Goal: Task Accomplishment & Management: Manage account settings

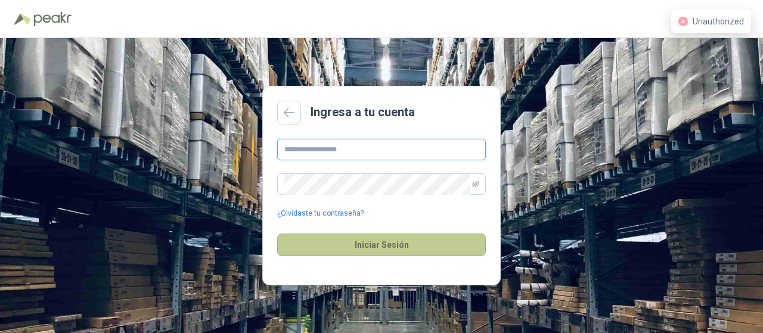
type input "**********"
click at [379, 248] on button "Iniciar Sesión" at bounding box center [381, 245] width 209 height 23
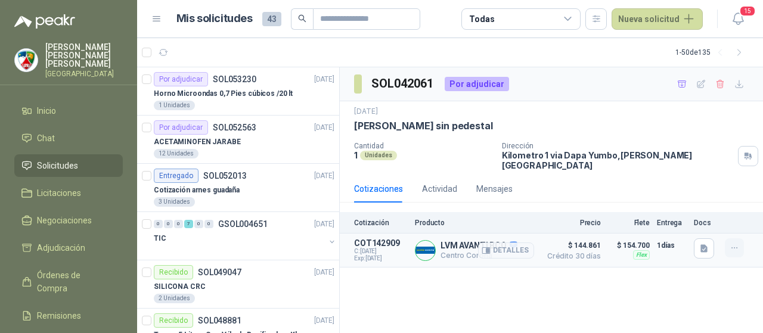
click at [740, 245] on button "button" at bounding box center [734, 248] width 19 height 19
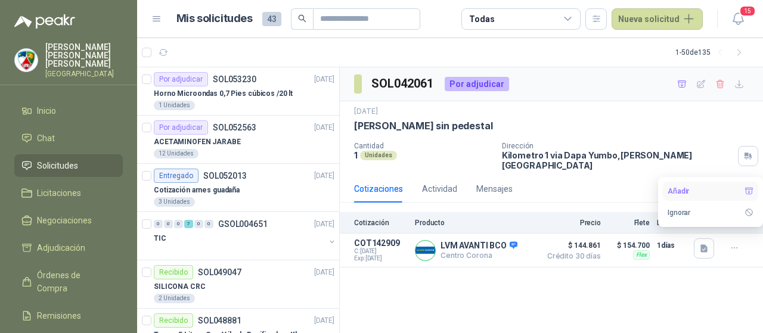
click at [694, 195] on button "Añadir" at bounding box center [710, 191] width 95 height 19
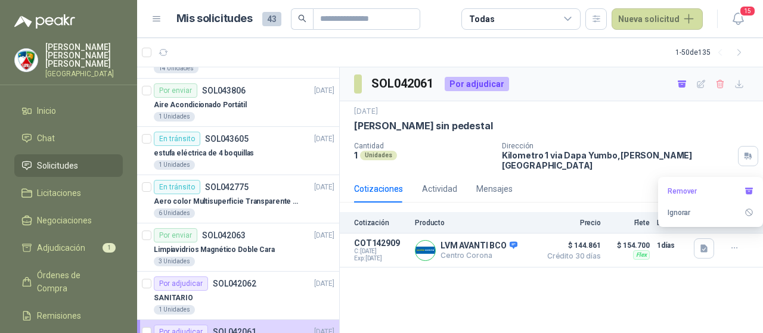
scroll to position [1372, 0]
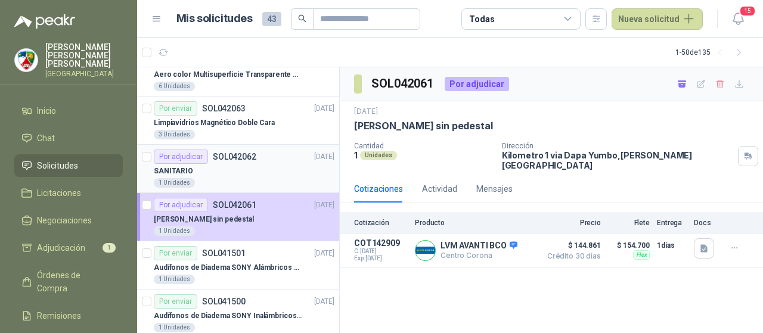
click at [236, 153] on p "SOL042062" at bounding box center [235, 157] width 44 height 8
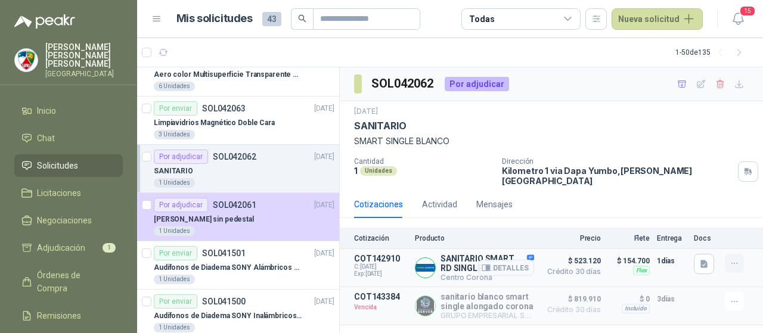
click at [736, 259] on icon "button" at bounding box center [735, 264] width 10 height 10
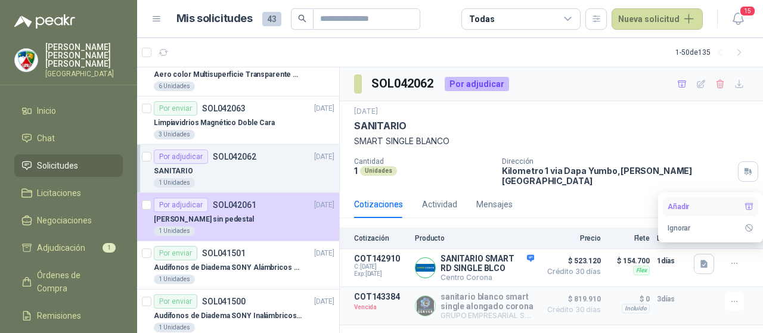
click at [704, 206] on button "Añadir" at bounding box center [710, 206] width 95 height 19
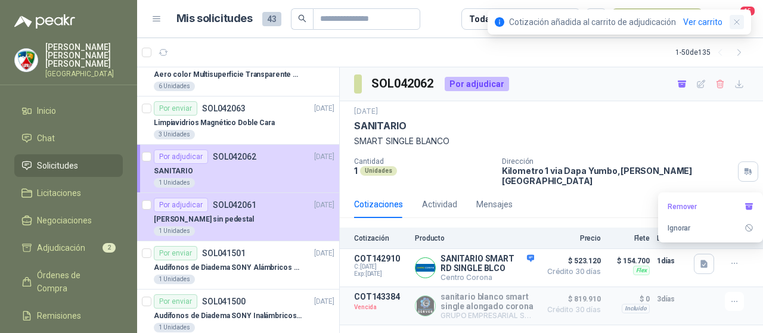
click at [741, 16] on button "button" at bounding box center [737, 22] width 14 height 14
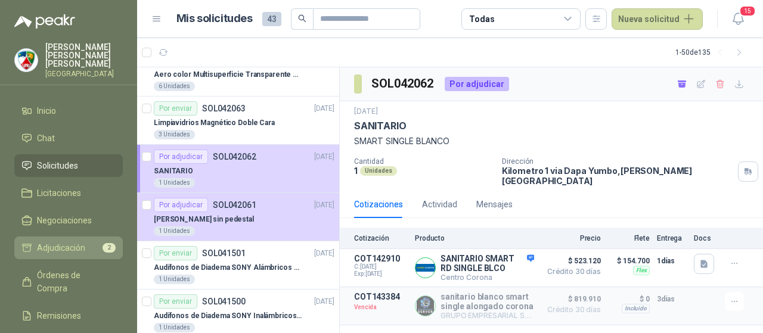
click at [66, 242] on span "Adjudicación" at bounding box center [61, 248] width 48 height 13
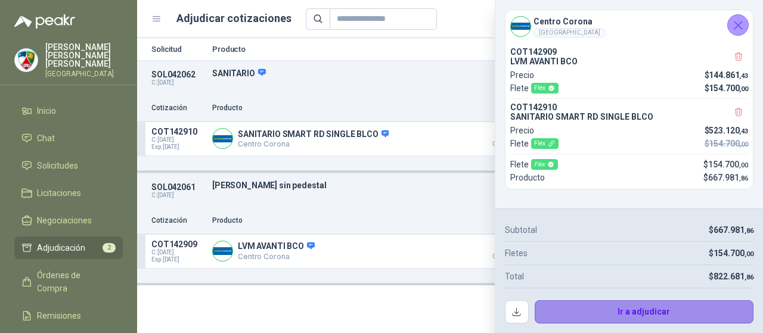
click at [599, 310] on button "Ir a adjudicar" at bounding box center [645, 313] width 220 height 24
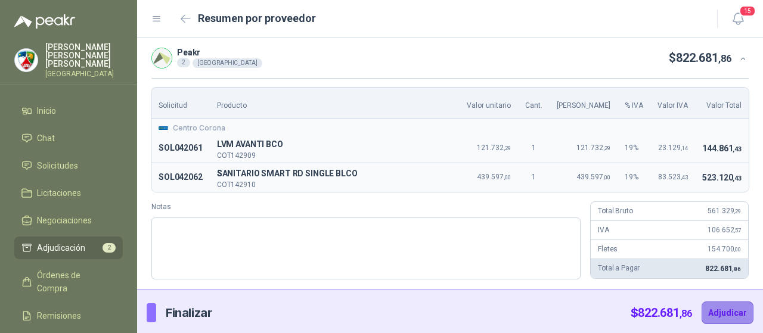
click at [710, 308] on button "Adjudicar" at bounding box center [728, 313] width 52 height 23
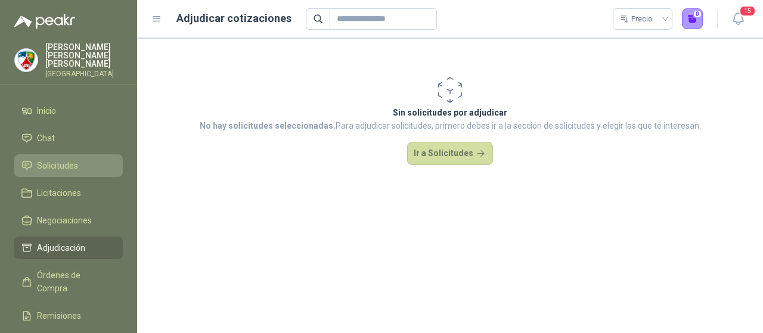
click at [73, 162] on span "Solicitudes" at bounding box center [57, 165] width 41 height 13
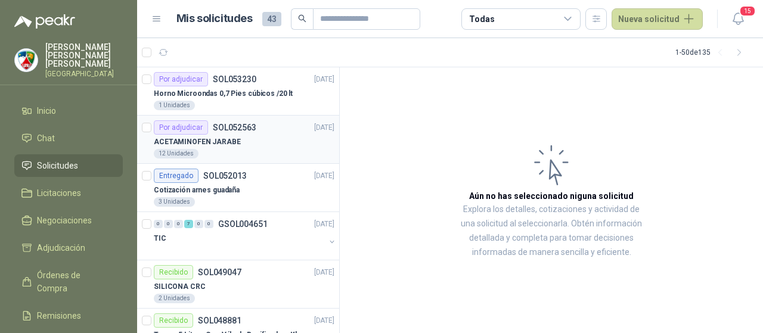
click at [277, 147] on div "ACETAMINOFEN JARABE" at bounding box center [244, 142] width 181 height 14
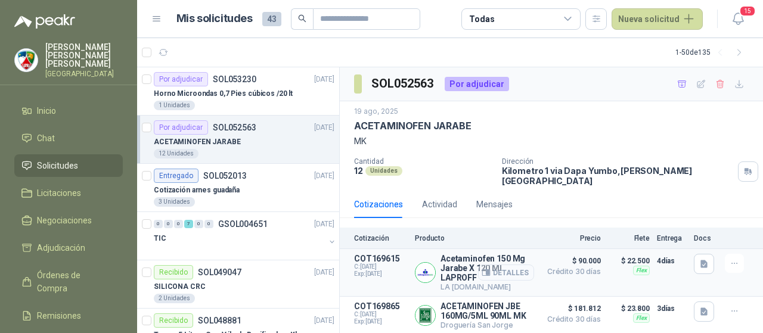
click at [514, 265] on button "Detalles" at bounding box center [506, 273] width 56 height 16
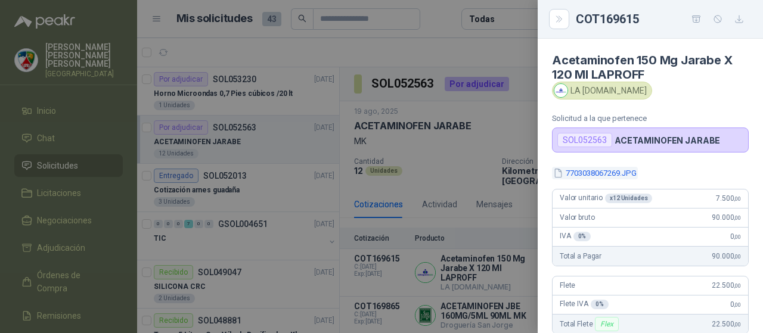
click at [588, 169] on button "7703038067269.JPG" at bounding box center [595, 173] width 86 height 13
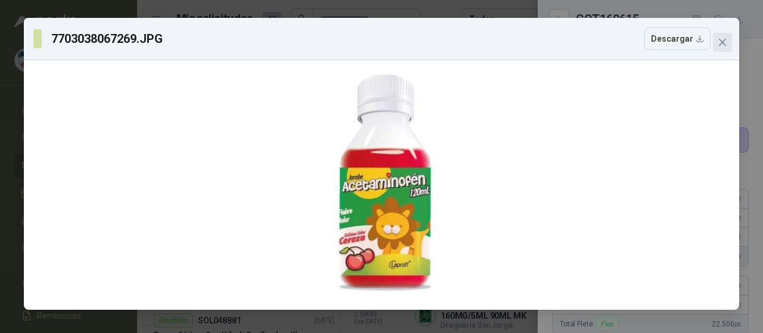
click at [719, 39] on icon "close" at bounding box center [723, 43] width 10 height 10
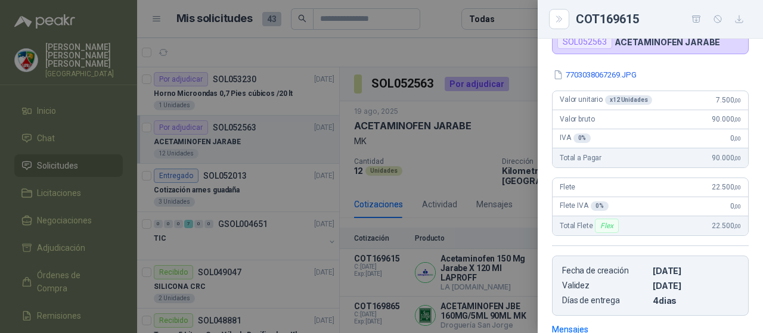
scroll to position [239, 0]
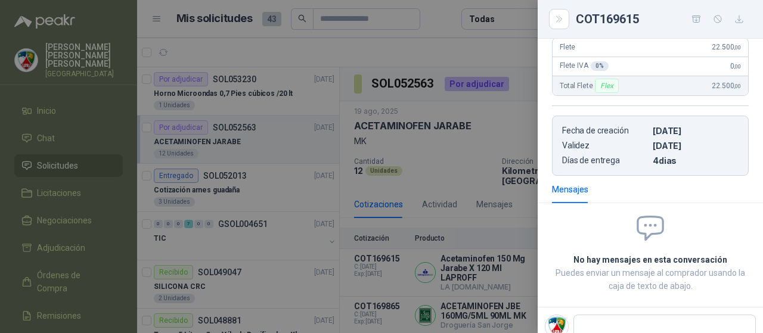
click at [484, 199] on div at bounding box center [381, 166] width 763 height 333
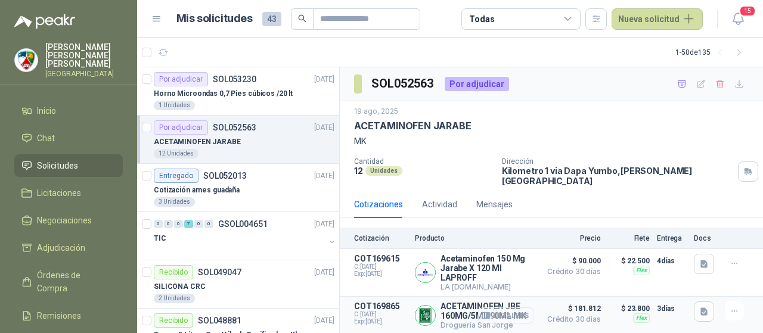
click at [511, 308] on button "Detalles" at bounding box center [506, 316] width 56 height 16
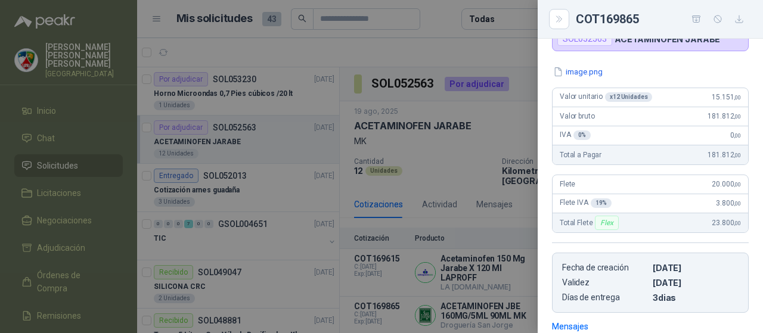
scroll to position [0, 0]
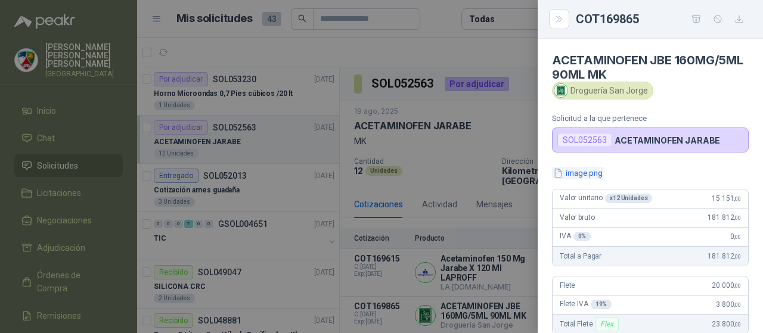
click at [586, 167] on button "image.png" at bounding box center [578, 173] width 52 height 13
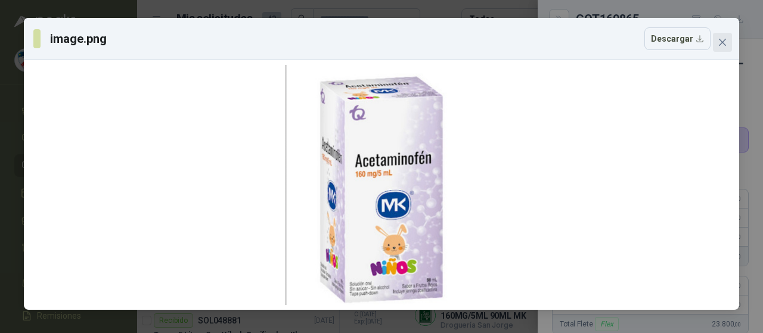
click at [724, 44] on icon "close" at bounding box center [722, 42] width 7 height 7
